Goal: Information Seeking & Learning: Learn about a topic

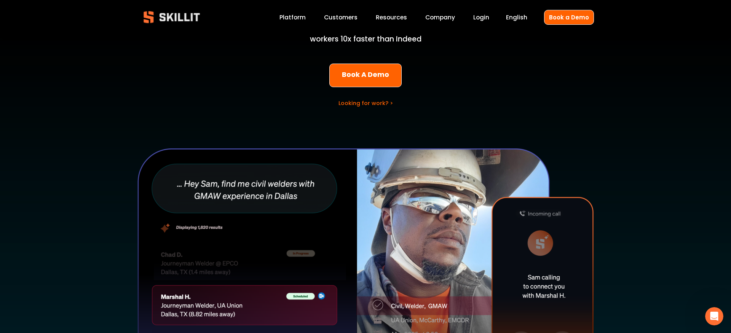
click at [367, 103] on link "Looking for work? >" at bounding box center [365, 103] width 54 height 8
click at [301, 16] on link "Platform" at bounding box center [292, 17] width 26 height 10
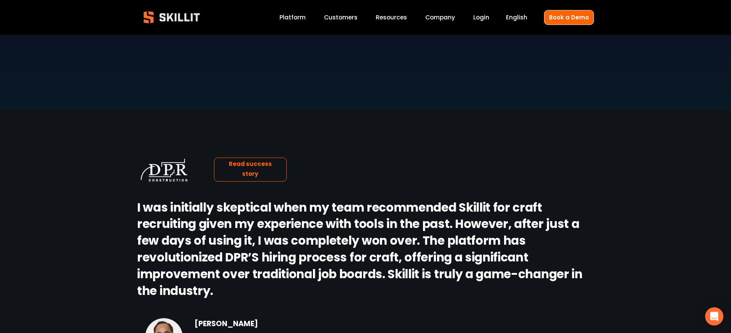
scroll to position [777, 0]
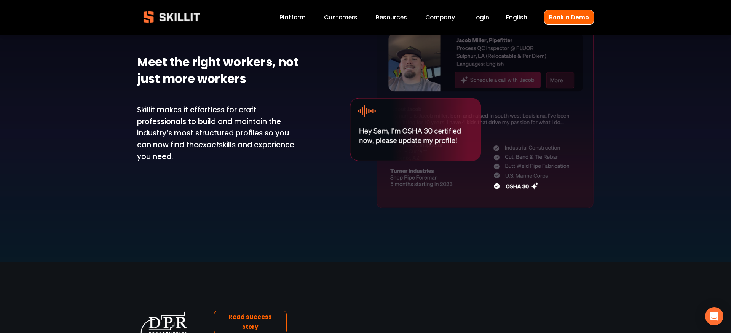
click at [0, 0] on link "Labor Insights" at bounding box center [0, 0] width 0 height 0
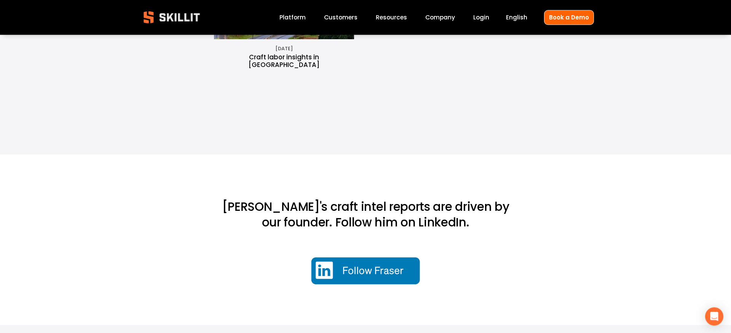
scroll to position [1747, 0]
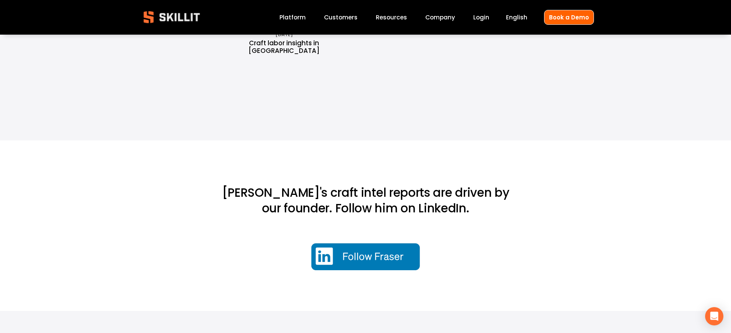
click at [342, 18] on link "Customers" at bounding box center [340, 17] width 33 height 10
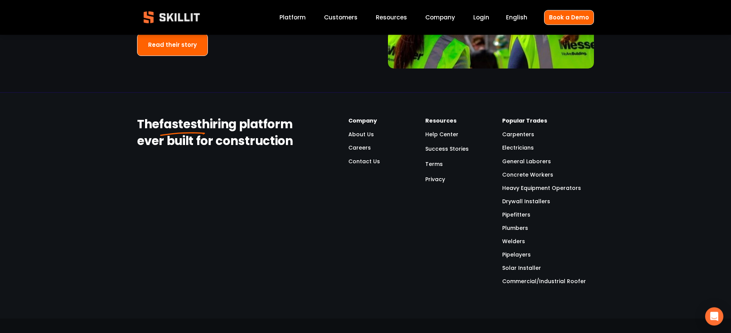
scroll to position [1810, 0]
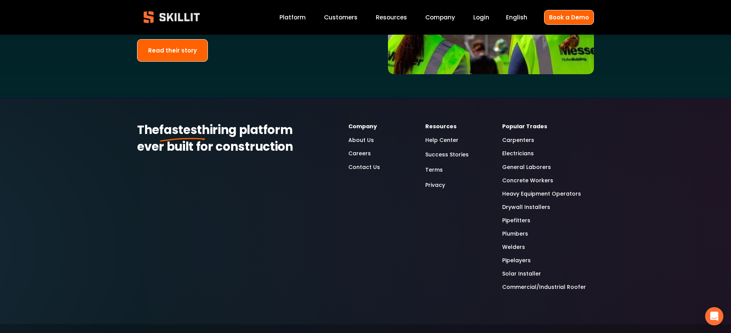
click at [519, 230] on link "Plumbers" at bounding box center [515, 234] width 26 height 9
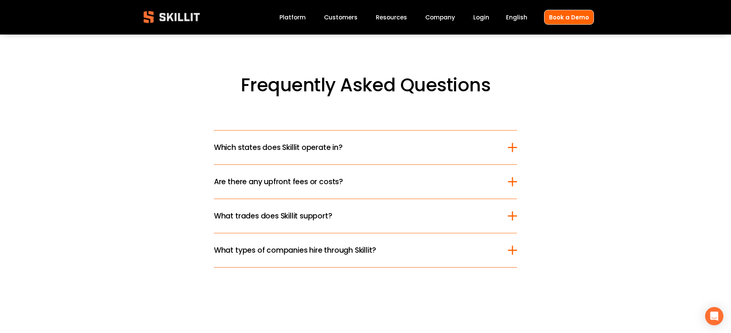
scroll to position [2097, 0]
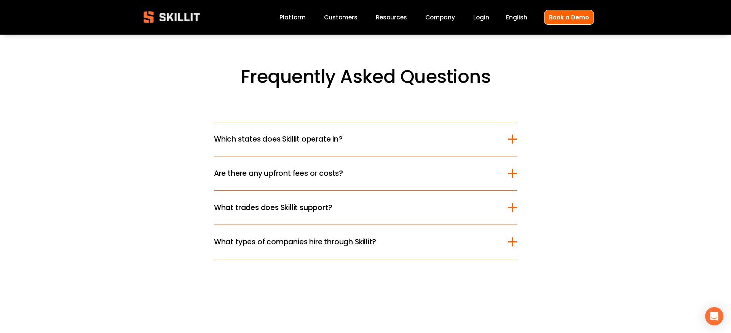
click at [512, 134] on div at bounding box center [512, 138] width 9 height 9
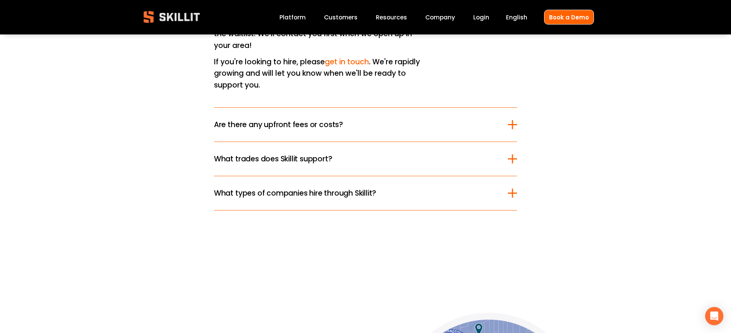
scroll to position [2330, 0]
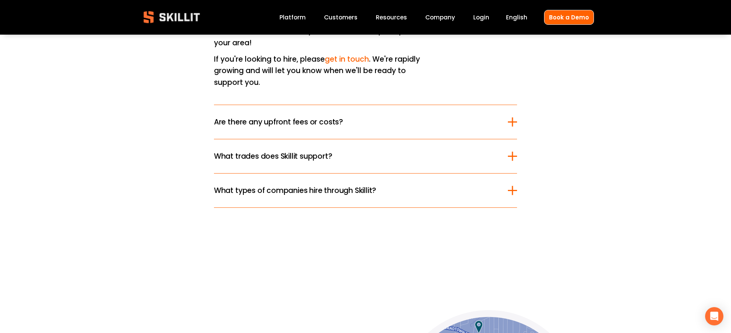
click at [512, 117] on div at bounding box center [512, 121] width 1 height 9
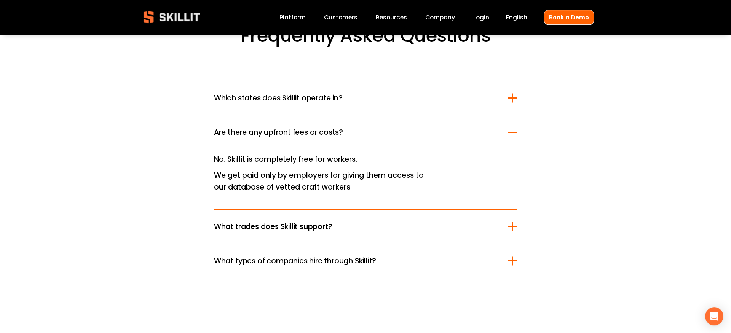
scroll to position [2136, 0]
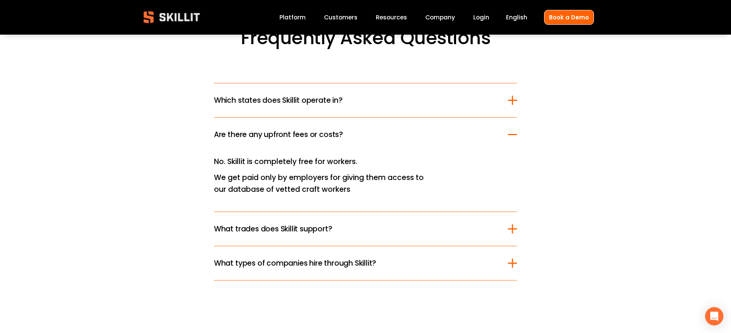
click at [512, 224] on div at bounding box center [512, 228] width 1 height 9
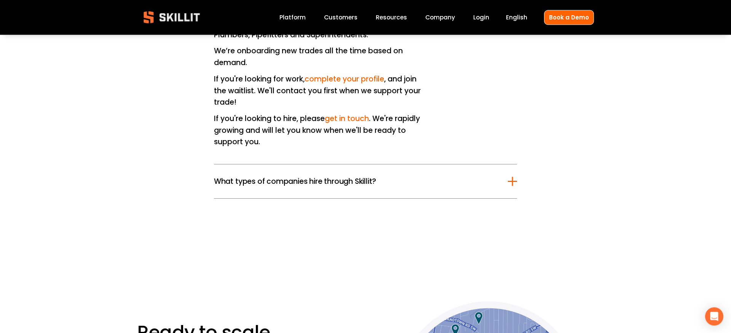
scroll to position [2316, 0]
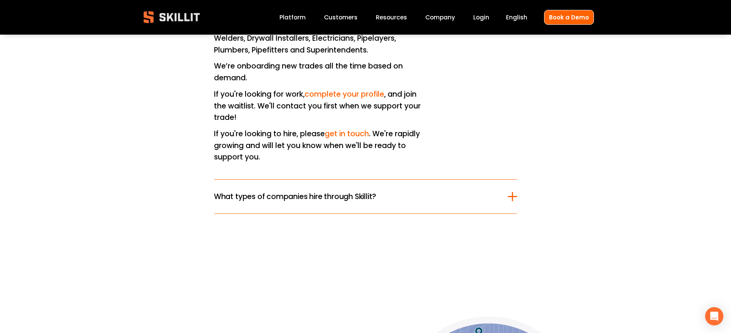
click at [512, 192] on div at bounding box center [512, 196] width 1 height 9
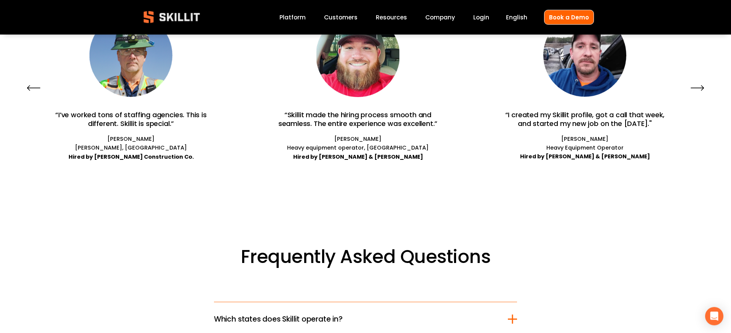
scroll to position [1850, 0]
